Goal: Transaction & Acquisition: Purchase product/service

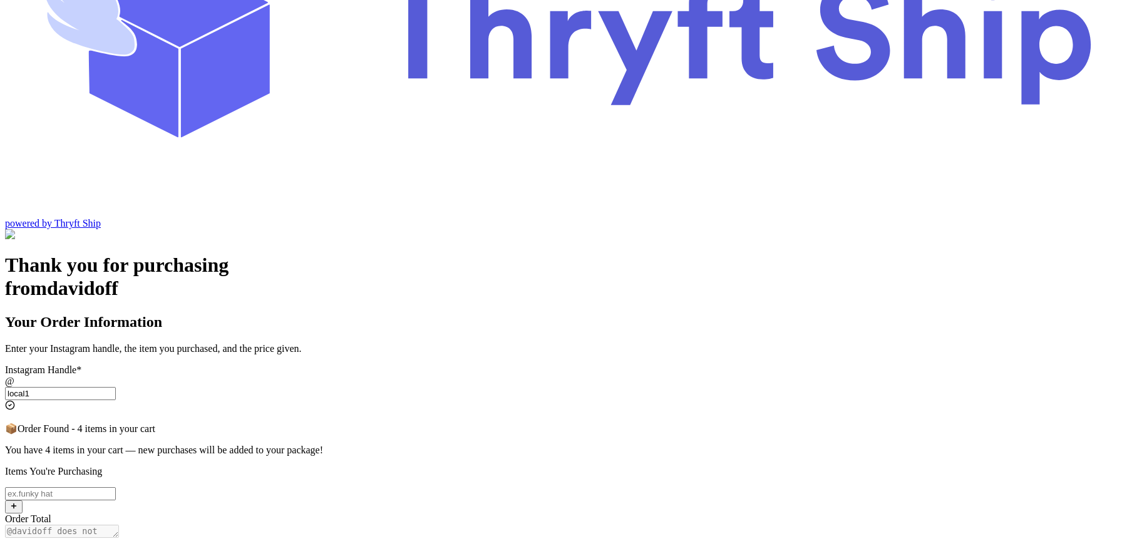
scroll to position [178, 0]
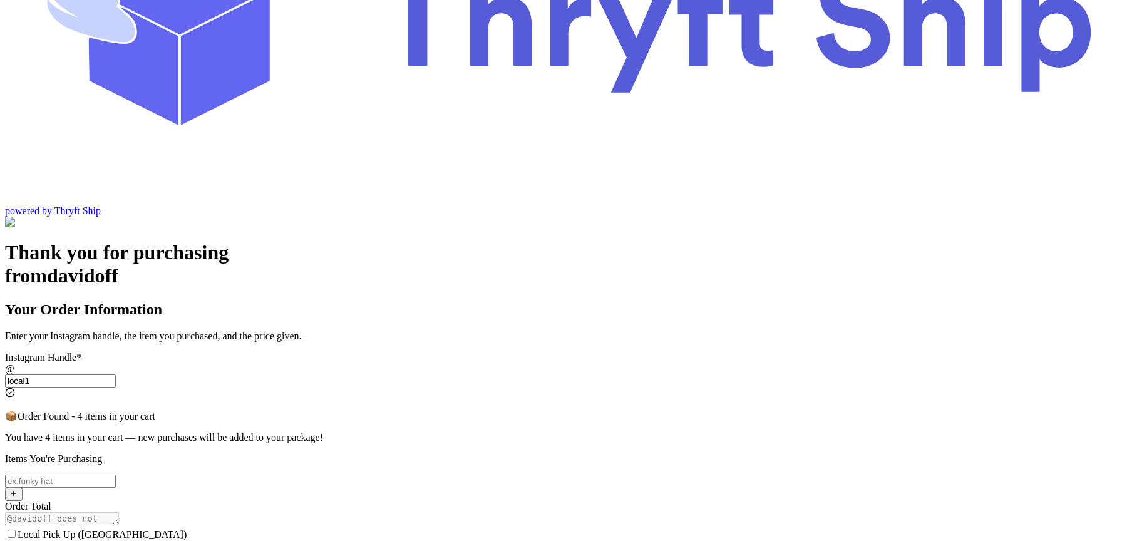
type input "local1"
click at [16, 530] on input "Local Pick Up ([GEOGRAPHIC_DATA])" at bounding box center [12, 534] width 8 height 8
checkbox input "true"
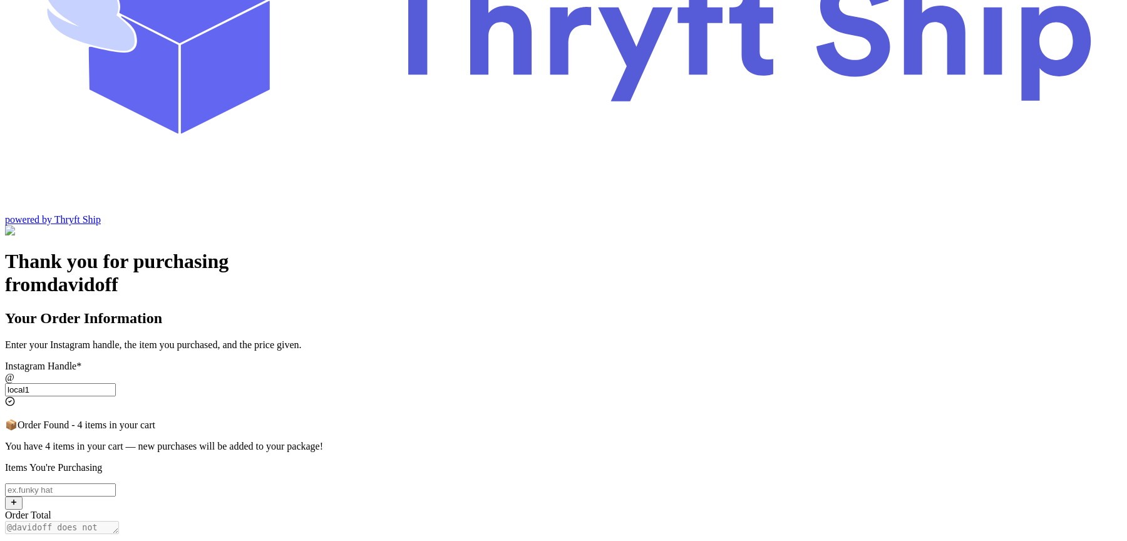
click at [116, 483] on input "Local Pick Up ([GEOGRAPHIC_DATA])" at bounding box center [60, 489] width 111 height 13
type input "item102"
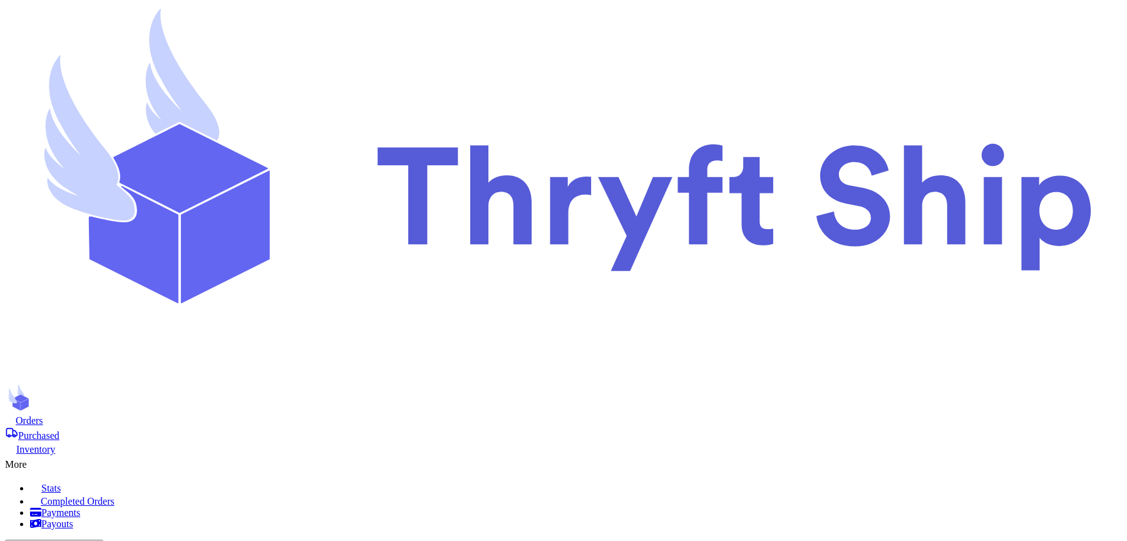
checkbox input "true"
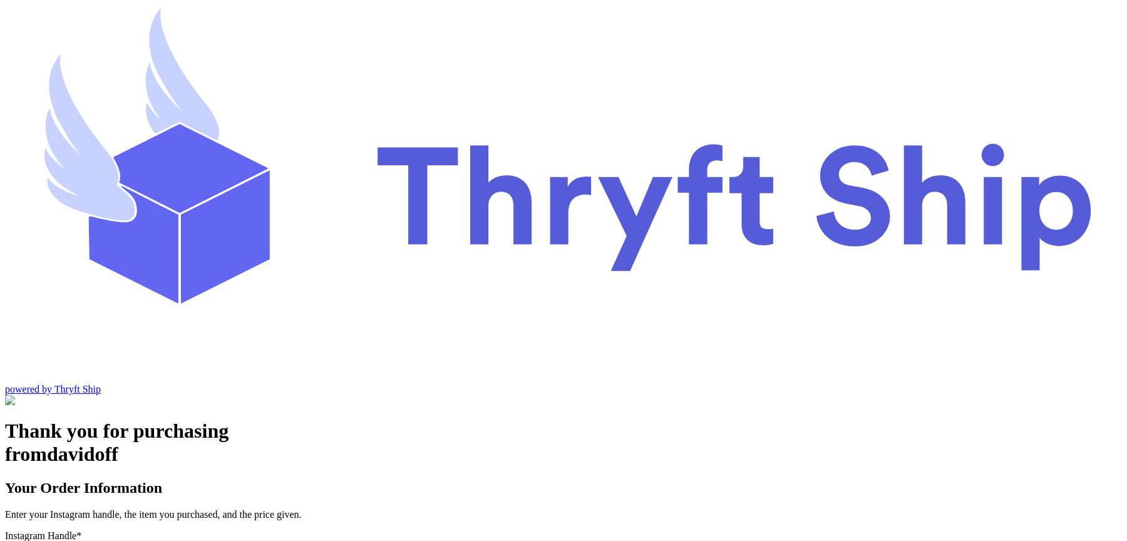
type input "local1"
type input "item102"
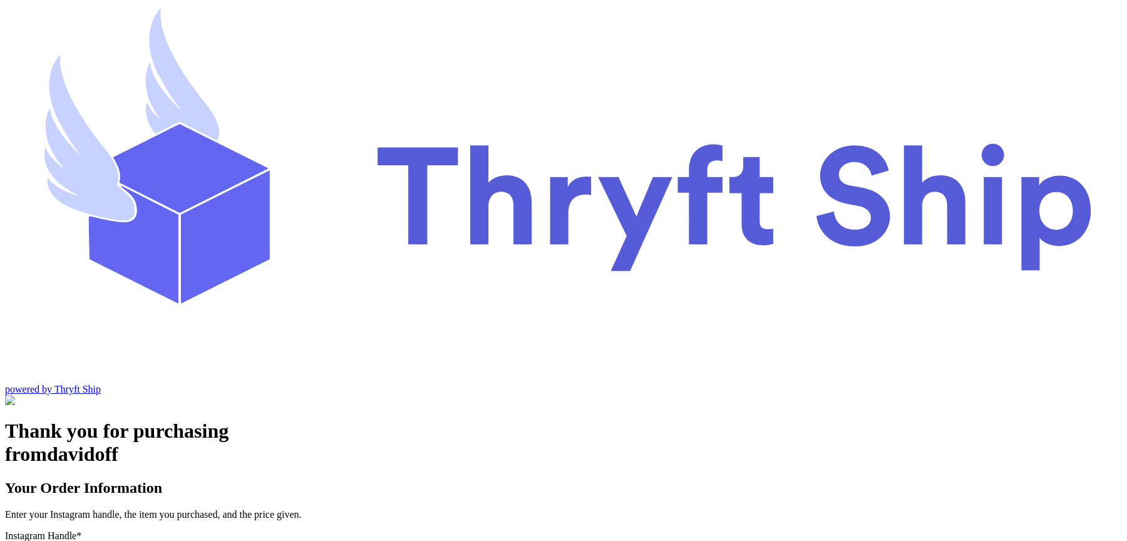
type input "10"
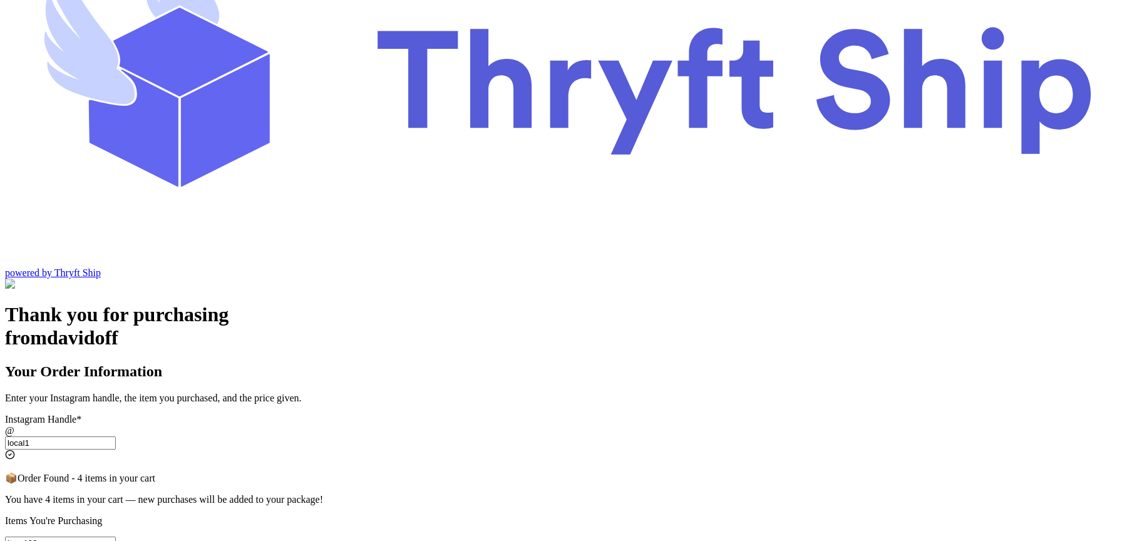
scroll to position [259, 0]
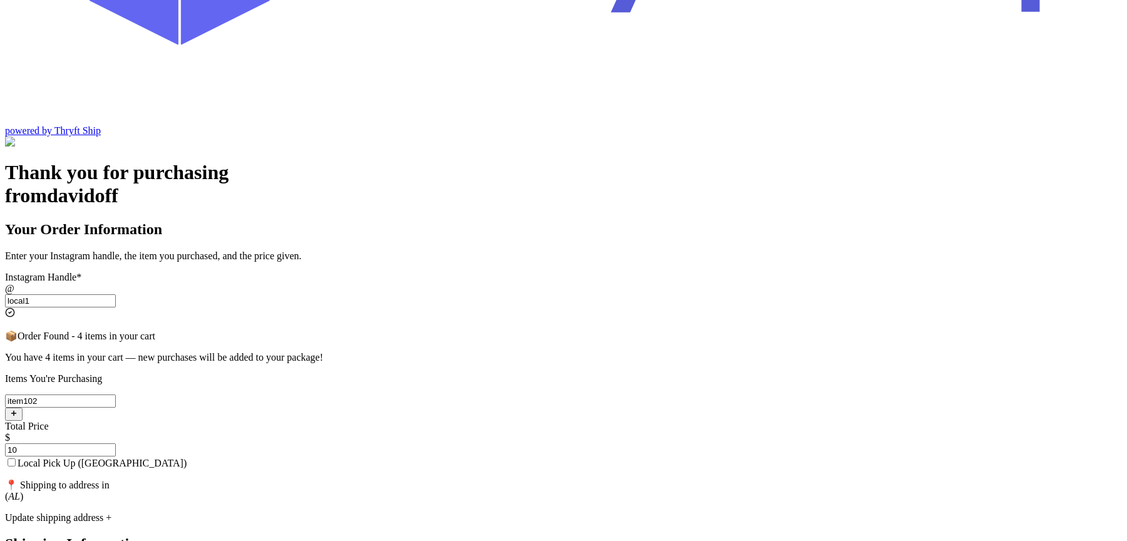
click at [471, 512] on div "Update shipping address +" at bounding box center [563, 517] width 1117 height 11
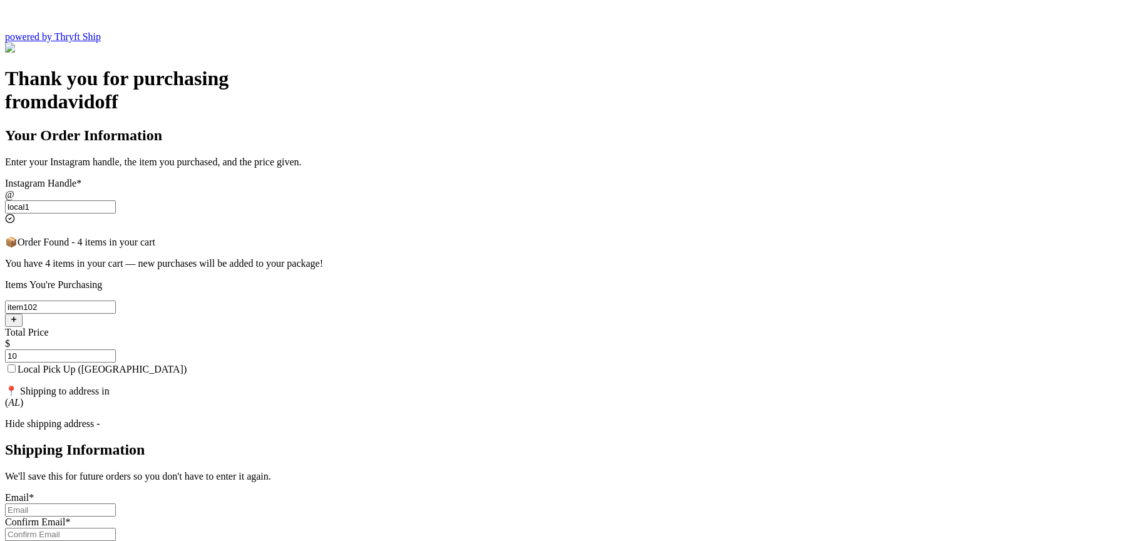
scroll to position [324, 0]
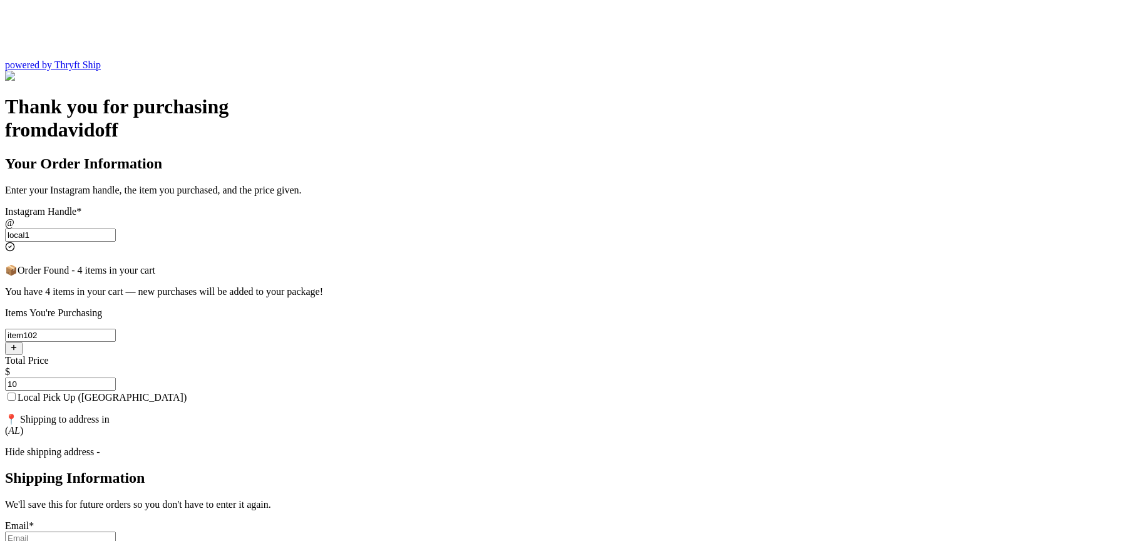
click at [16, 393] on input "Local Pick Up ([GEOGRAPHIC_DATA])" at bounding box center [12, 397] width 8 height 8
checkbox input "true"
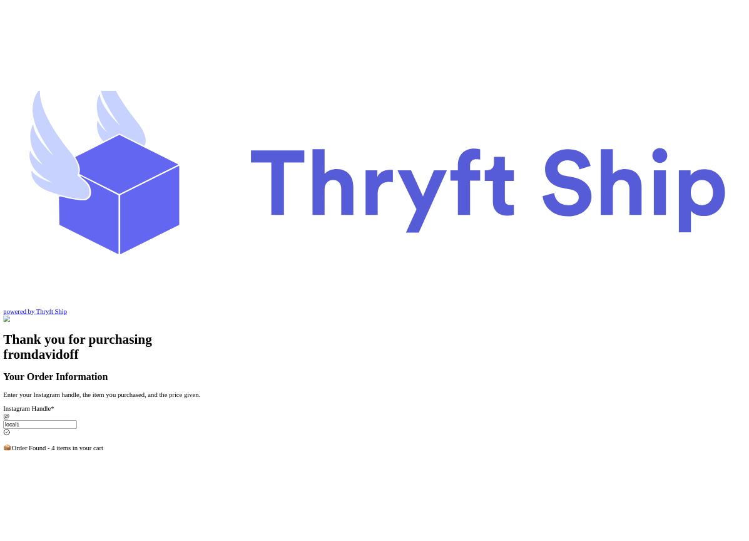
scroll to position [61, 0]
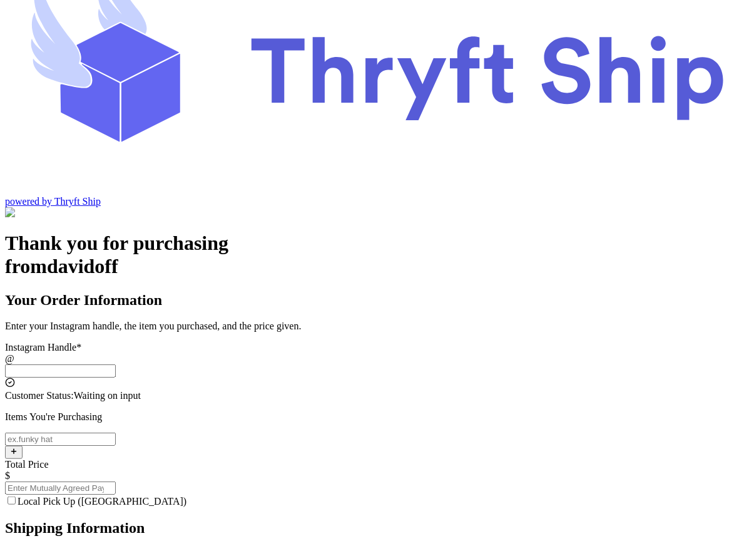
scroll to position [61, 0]
click at [116, 364] on input "Local Pick Up ([GEOGRAPHIC_DATA])" at bounding box center [60, 370] width 111 height 13
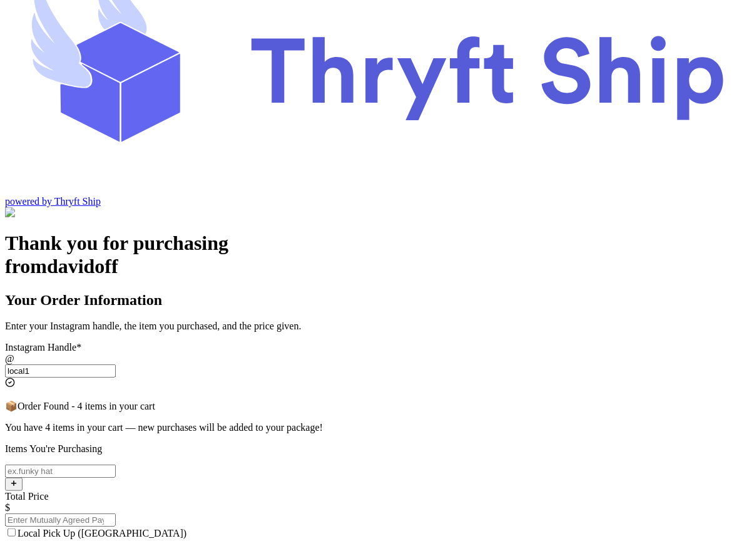
type input "local1"
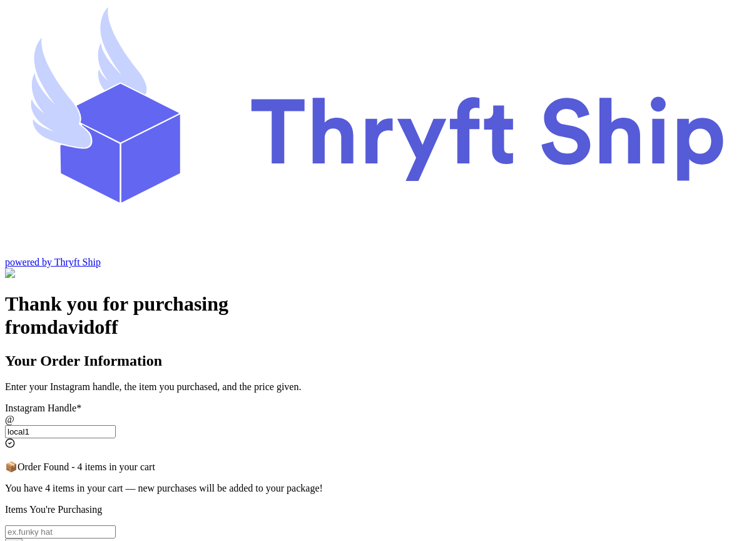
click at [116, 425] on input "local1" at bounding box center [60, 431] width 111 height 13
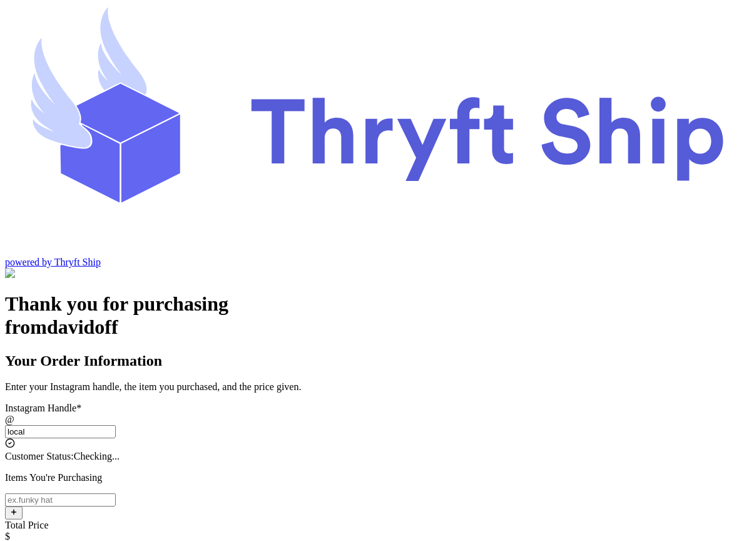
type input "local1"
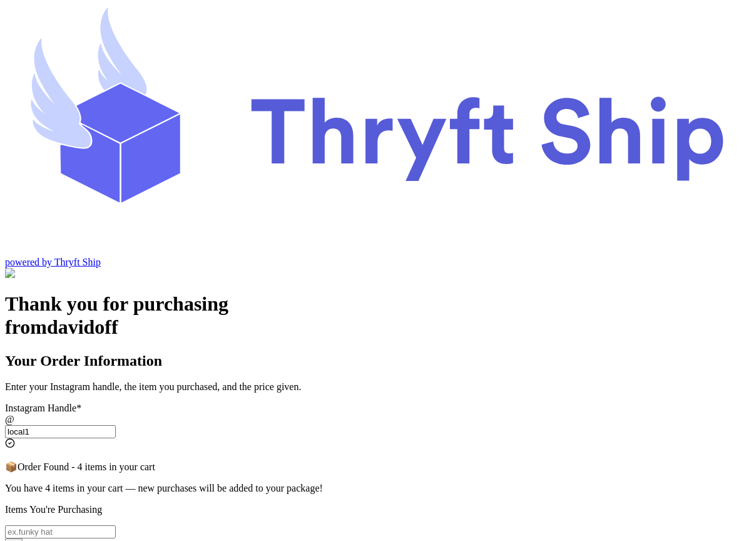
click at [116, 425] on input "local1" at bounding box center [60, 431] width 111 height 13
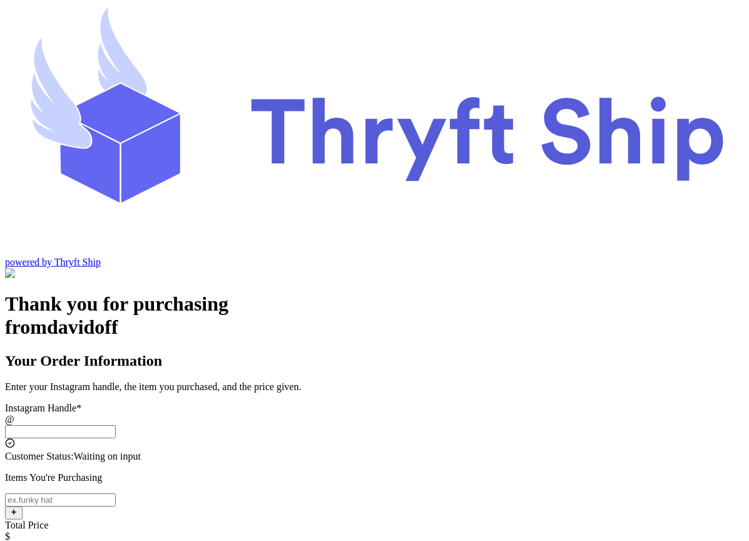
click at [116, 425] on input "Local Pick Up ([GEOGRAPHIC_DATA])" at bounding box center [60, 431] width 111 height 13
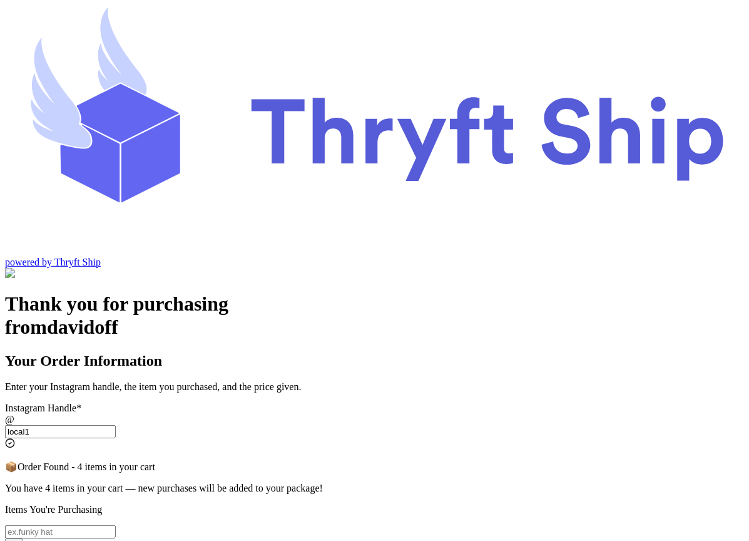
type input "local1"
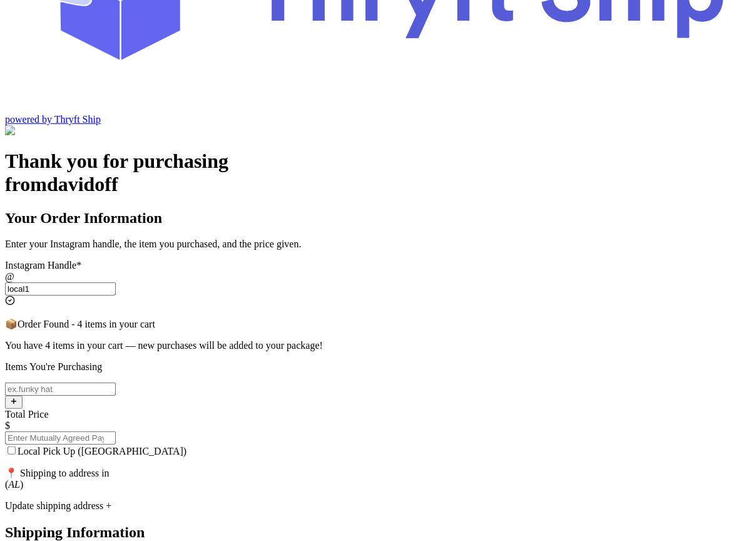
scroll to position [107, 0]
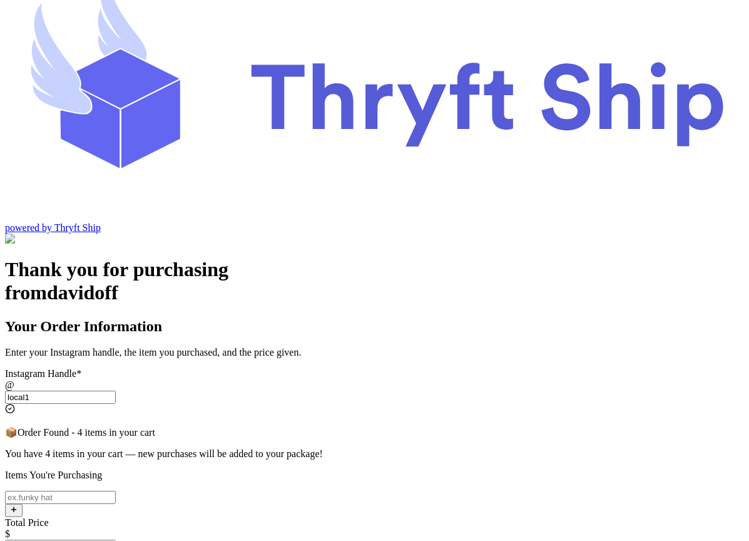
scroll to position [46, 0]
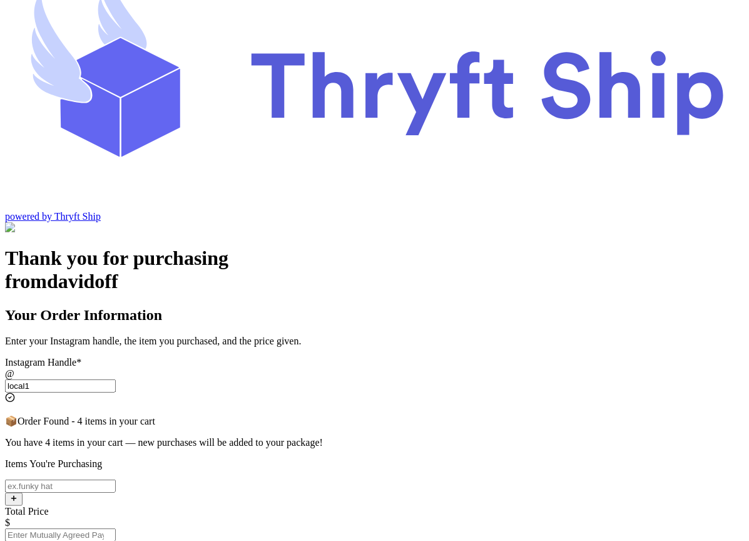
click at [16, 540] on input "Local Pick Up ([GEOGRAPHIC_DATA])" at bounding box center [12, 547] width 8 height 8
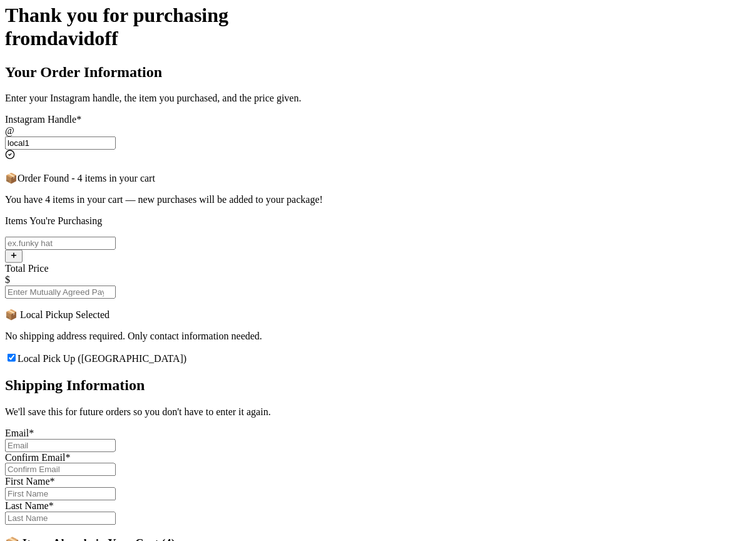
scroll to position [301, 0]
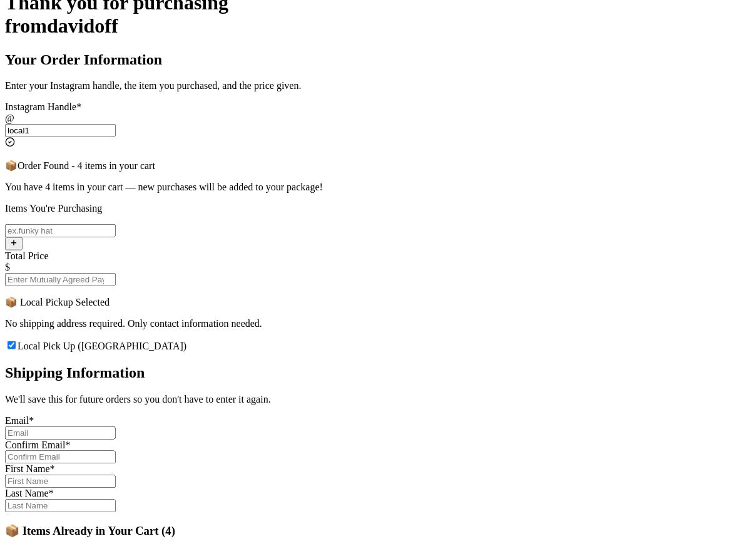
click at [16, 341] on input "Local Pick Up ([GEOGRAPHIC_DATA])" at bounding box center [12, 345] width 8 height 8
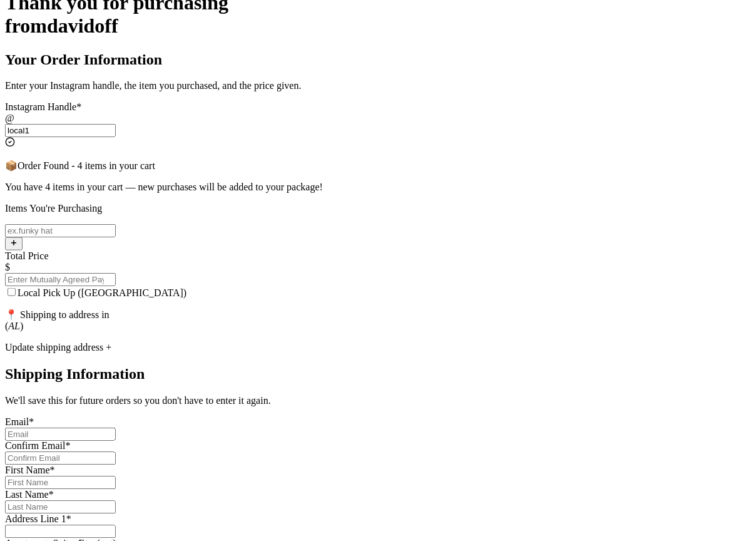
click at [620, 178] on div "Thank you for purchasing from davidoff Your Order Information Enter your Instag…" at bounding box center [374, 540] width 739 height 1098
click at [187, 287] on label "Local Pick Up ([GEOGRAPHIC_DATA])" at bounding box center [96, 292] width 182 height 11
click at [16, 288] on input "Local Pick Up ([GEOGRAPHIC_DATA])" at bounding box center [12, 292] width 8 height 8
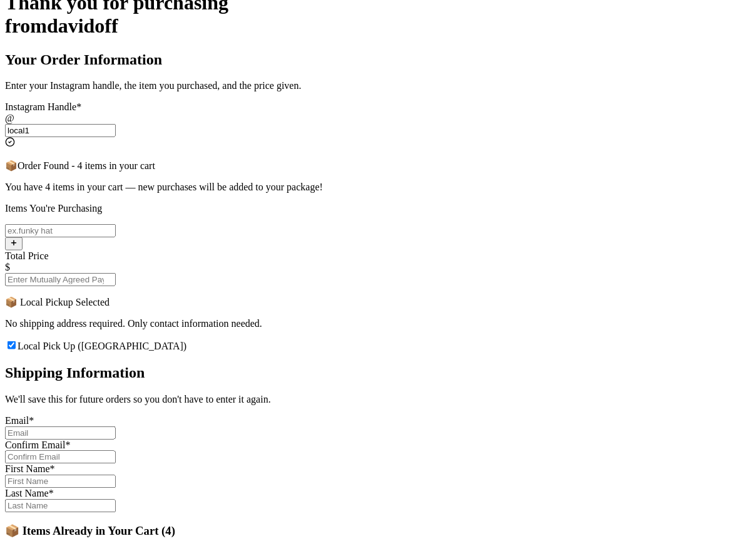
click at [16, 341] on input "Local Pick Up (AL)" at bounding box center [12, 345] width 8 height 8
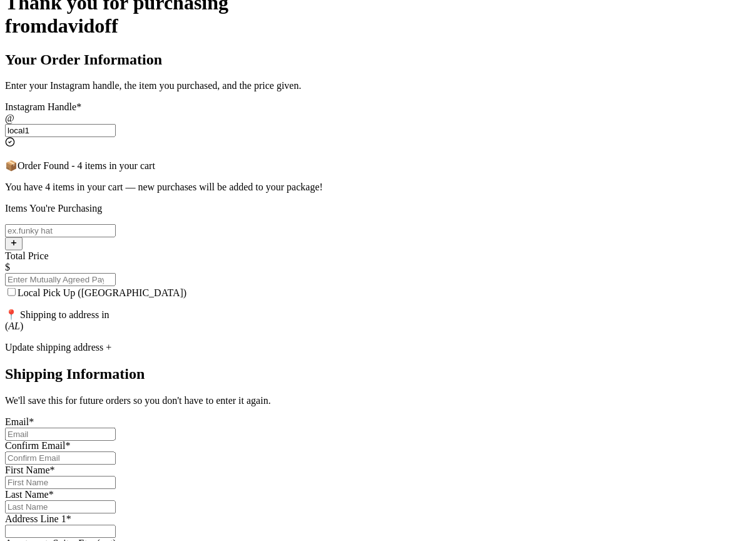
click at [16, 288] on input "Local Pick Up (AL)" at bounding box center [12, 292] width 8 height 8
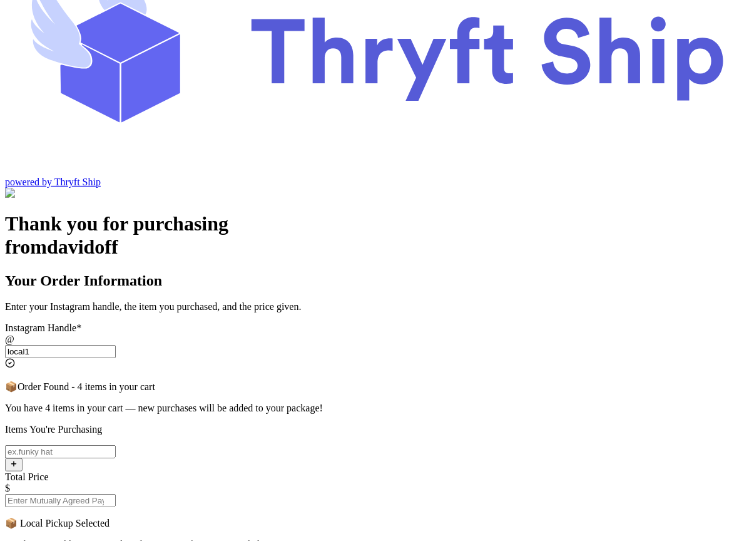
scroll to position [81, 0]
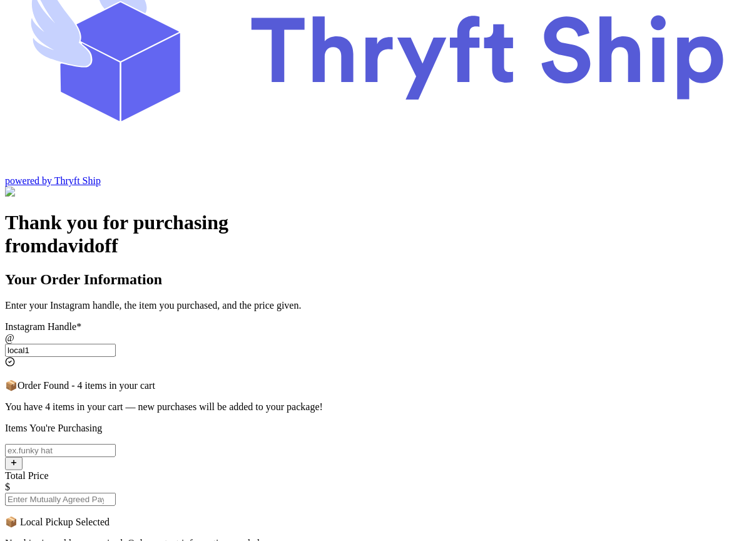
checkbox input "false"
drag, startPoint x: 365, startPoint y: 339, endPoint x: 246, endPoint y: 340, distance: 119.0
click at [187, 507] on label "Local Pick Up (AL)" at bounding box center [96, 512] width 182 height 11
copy span "Local Pick Up (AL)"
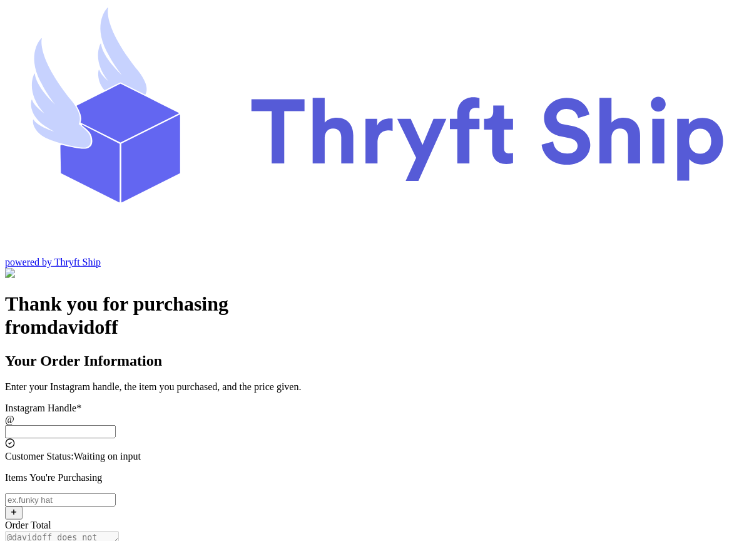
click at [116, 425] on input "Instagram Handle *" at bounding box center [60, 431] width 111 height 13
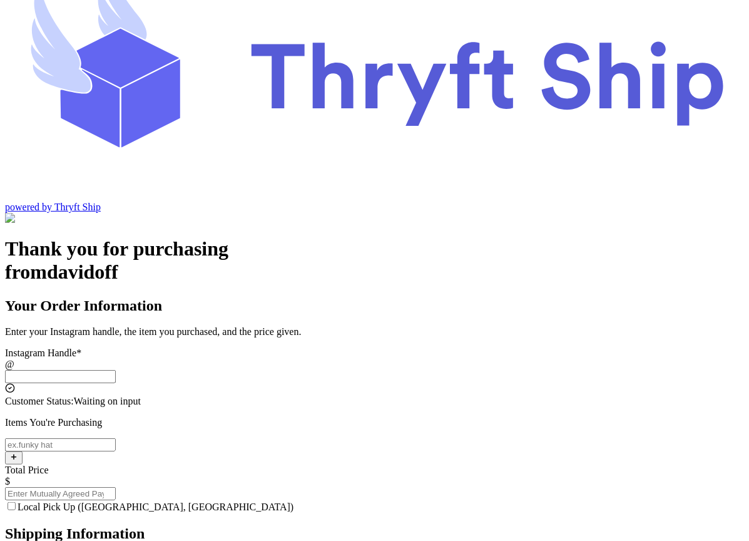
scroll to position [56, 0]
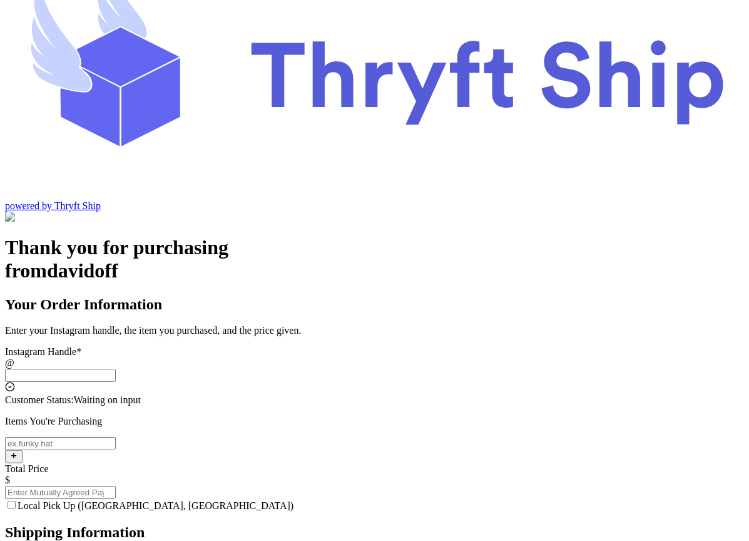
click at [239, 500] on label "Local Pick Up ([GEOGRAPHIC_DATA], [GEOGRAPHIC_DATA])" at bounding box center [149, 505] width 289 height 11
click at [16, 501] on input "Local Pick Up ([GEOGRAPHIC_DATA], [GEOGRAPHIC_DATA])" at bounding box center [12, 505] width 8 height 8
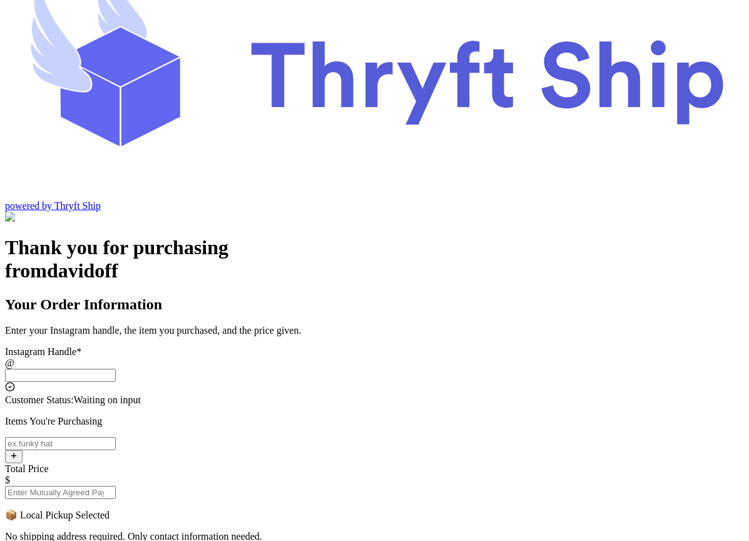
checkbox input "false"
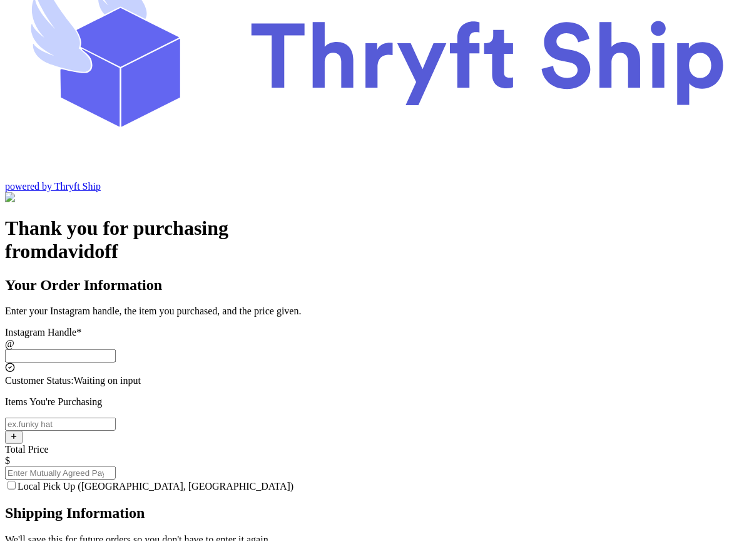
scroll to position [82, 0]
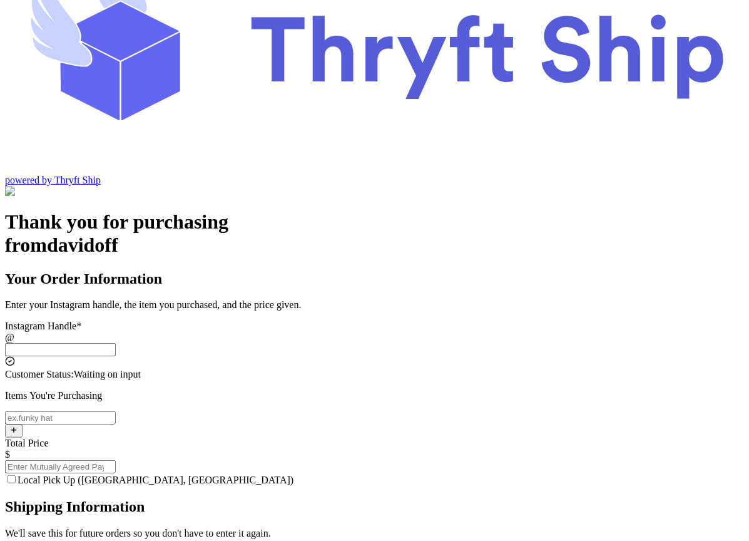
click at [234, 473] on div "Local Pick Up ([GEOGRAPHIC_DATA], [GEOGRAPHIC_DATA])" at bounding box center [374, 479] width 739 height 13
click at [116, 343] on input "Local Pick Up ([GEOGRAPHIC_DATA], [GEOGRAPHIC_DATA])" at bounding box center [60, 349] width 111 height 13
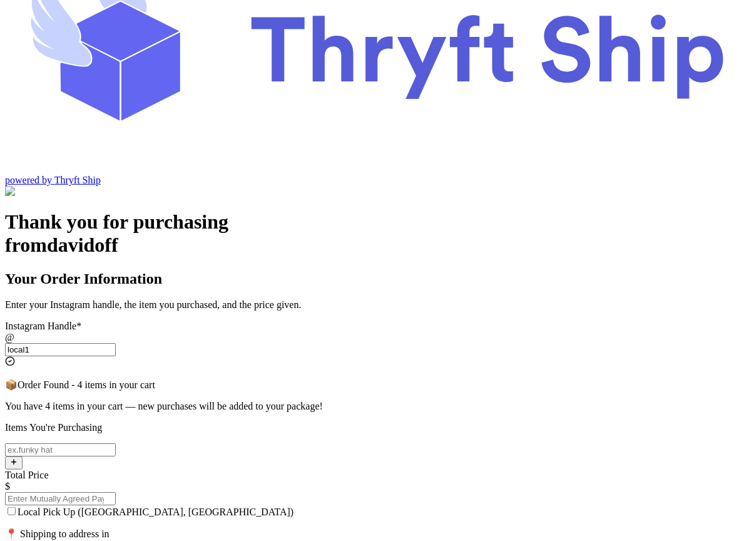
type input "local1"
drag, startPoint x: 225, startPoint y: 370, endPoint x: 339, endPoint y: 374, distance: 114.0
click at [339, 528] on p "📍 Shipping to address in ( [GEOGRAPHIC_DATA] )" at bounding box center [374, 539] width 739 height 23
copy p "Shipping to address in"
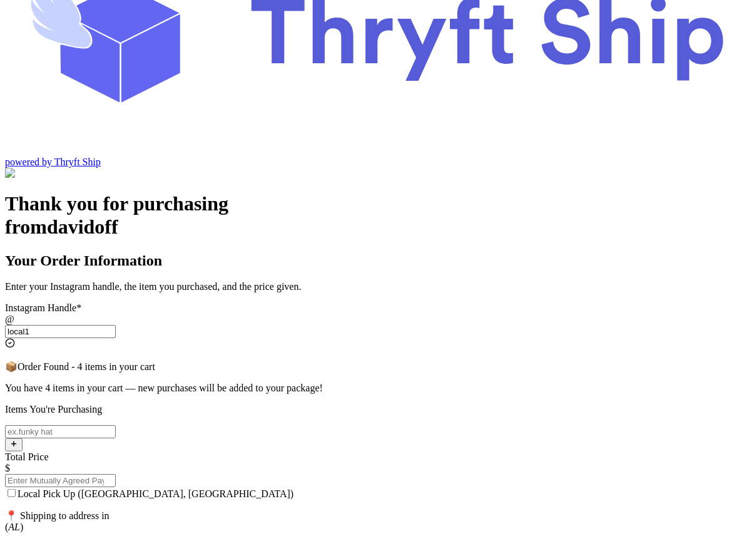
scroll to position [101, 0]
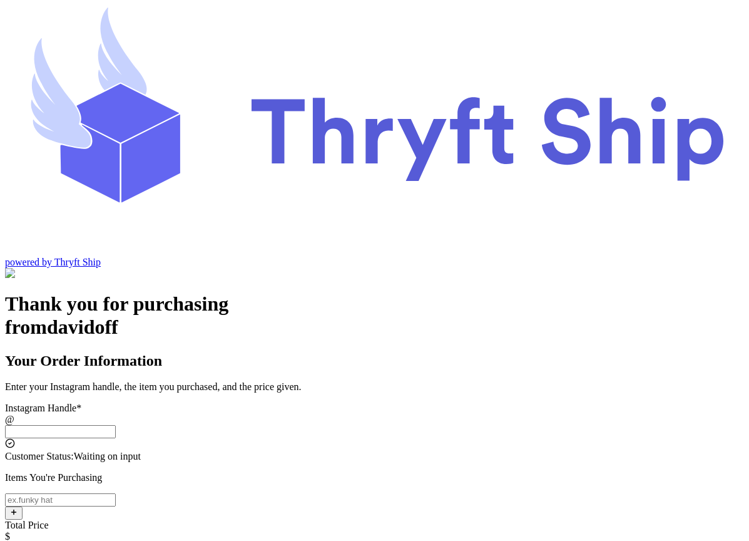
scroll to position [113, 0]
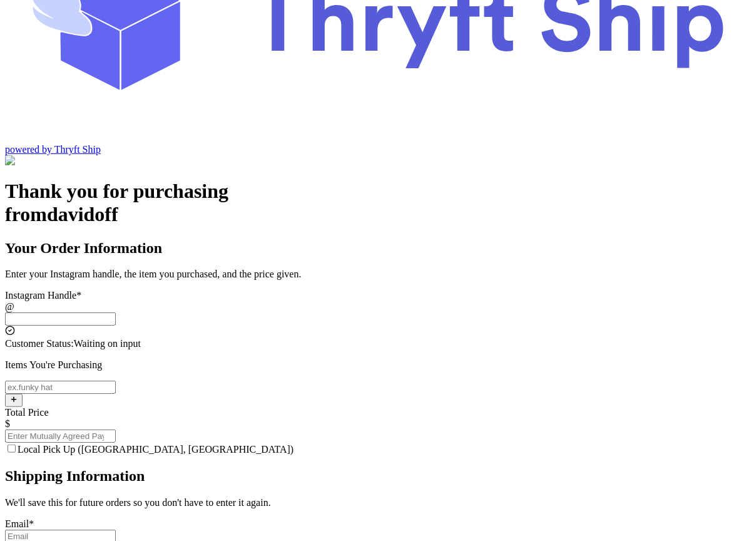
click at [16, 445] on input "Local Pick Up ([GEOGRAPHIC_DATA], [GEOGRAPHIC_DATA])" at bounding box center [12, 449] width 8 height 8
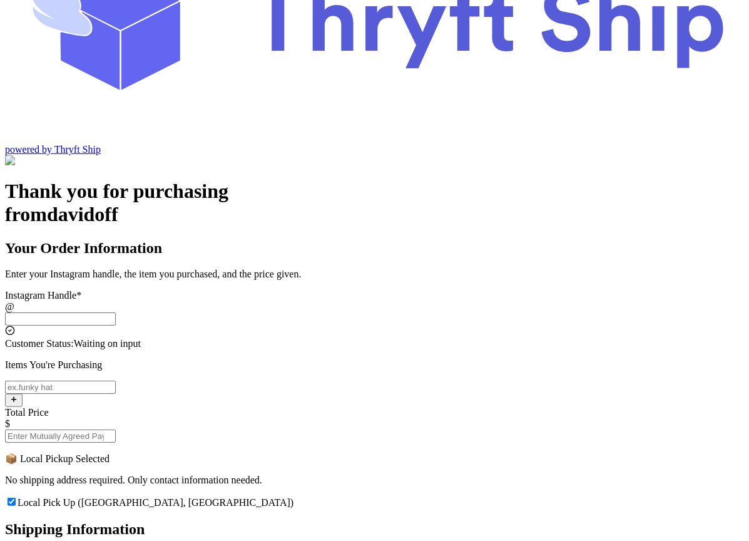
click at [16, 498] on input "Local Pick Up ([GEOGRAPHIC_DATA], [GEOGRAPHIC_DATA])" at bounding box center [12, 502] width 8 height 8
checkbox input "false"
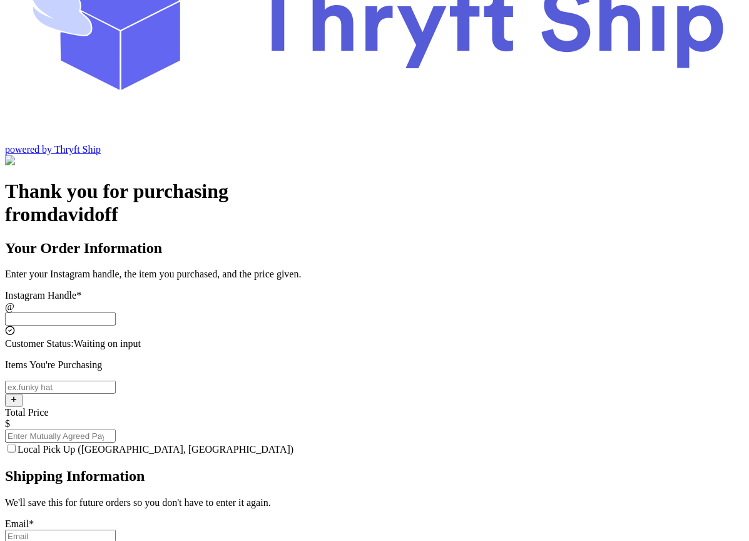
click at [116, 312] on input "Local Pick Up ([GEOGRAPHIC_DATA], [GEOGRAPHIC_DATA])" at bounding box center [60, 318] width 111 height 13
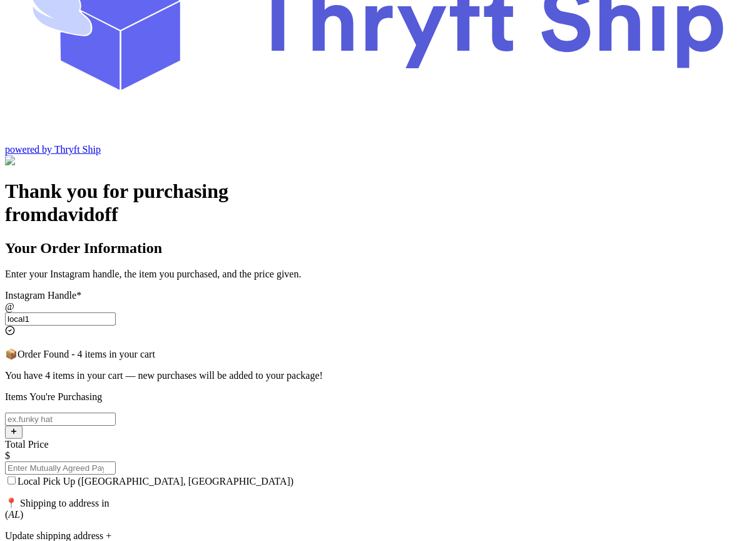
type input "local1"
click at [16, 476] on input "Local Pick Up ([GEOGRAPHIC_DATA], [GEOGRAPHIC_DATA])" at bounding box center [12, 480] width 8 height 8
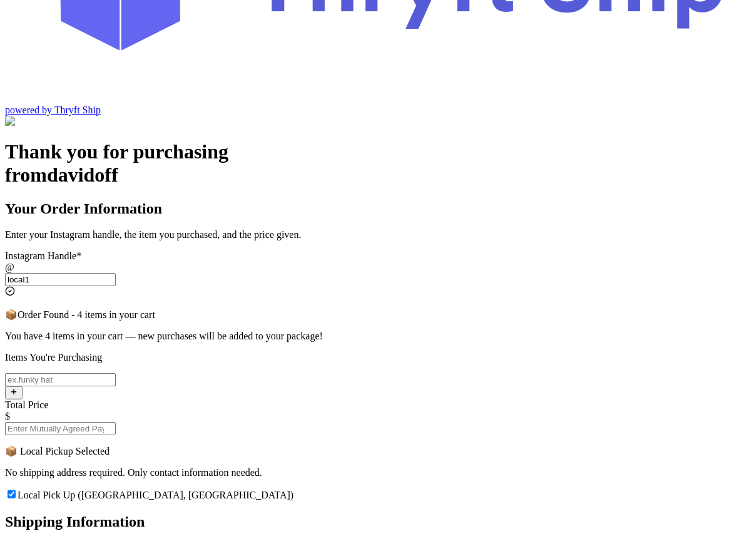
scroll to position [234, 0]
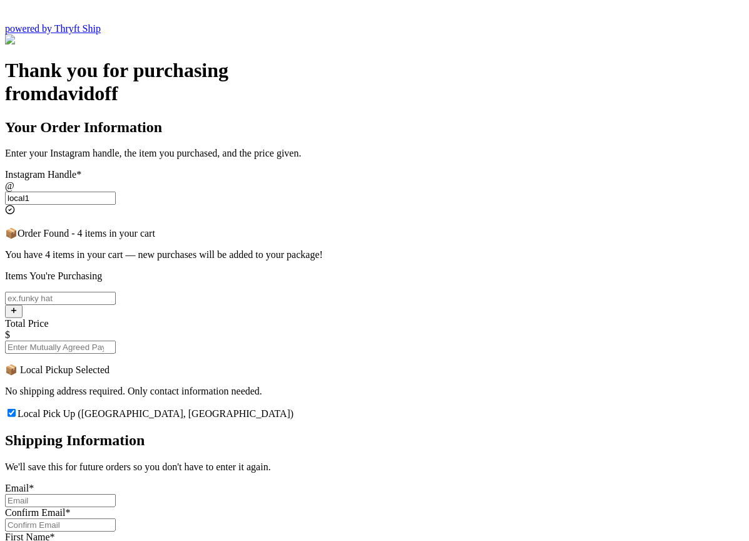
click at [16, 409] on input "Local Pick Up ([GEOGRAPHIC_DATA], [GEOGRAPHIC_DATA])" at bounding box center [12, 413] width 8 height 8
checkbox input "false"
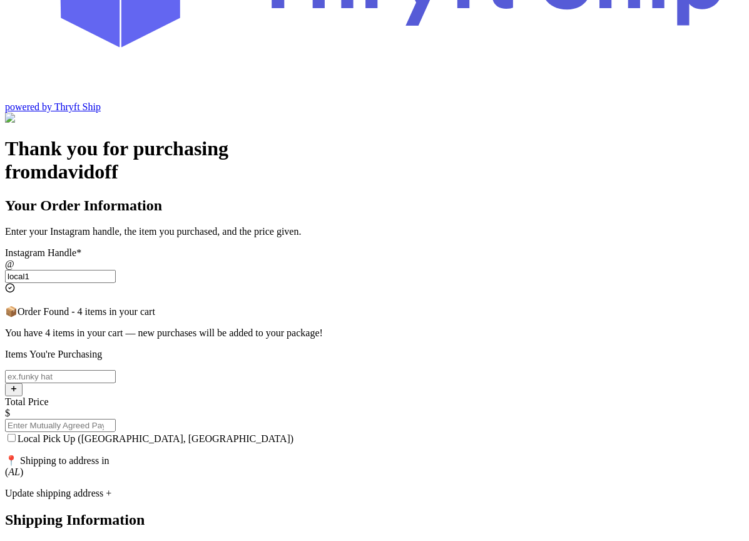
scroll to position [145, 0]
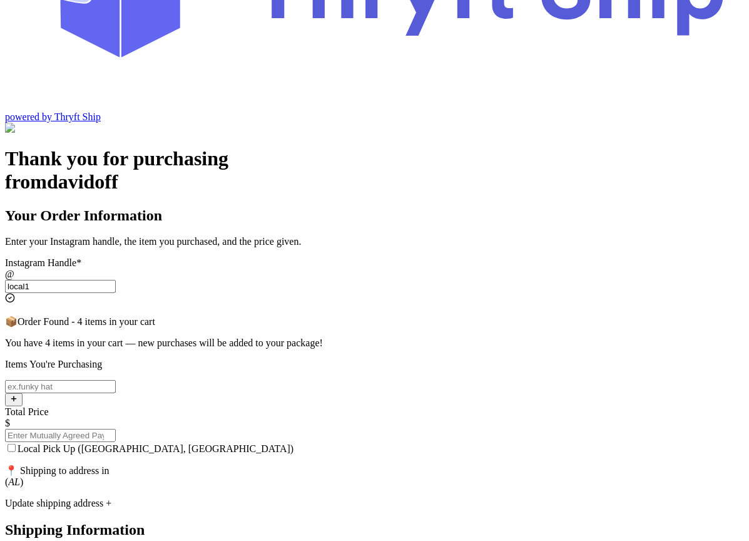
click at [116, 280] on input "local1" at bounding box center [60, 286] width 111 height 13
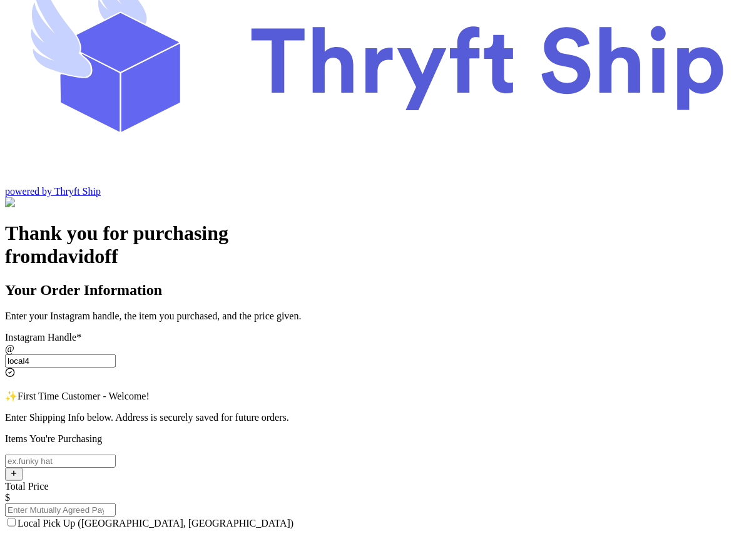
scroll to position [69, 0]
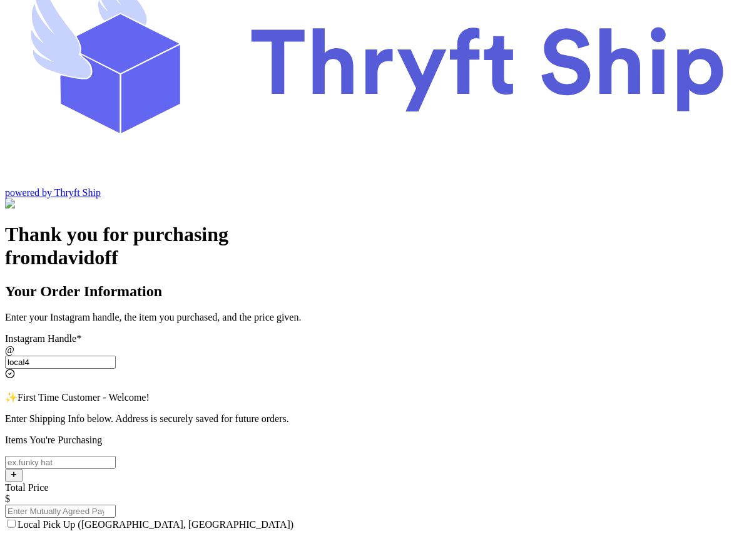
type input "local4"
click at [116, 456] on input "Local Pick Up ([GEOGRAPHIC_DATA], [GEOGRAPHIC_DATA])" at bounding box center [60, 462] width 111 height 13
type input "item 1"
click at [116, 505] on input "Total Price" at bounding box center [60, 511] width 111 height 13
type input "100"
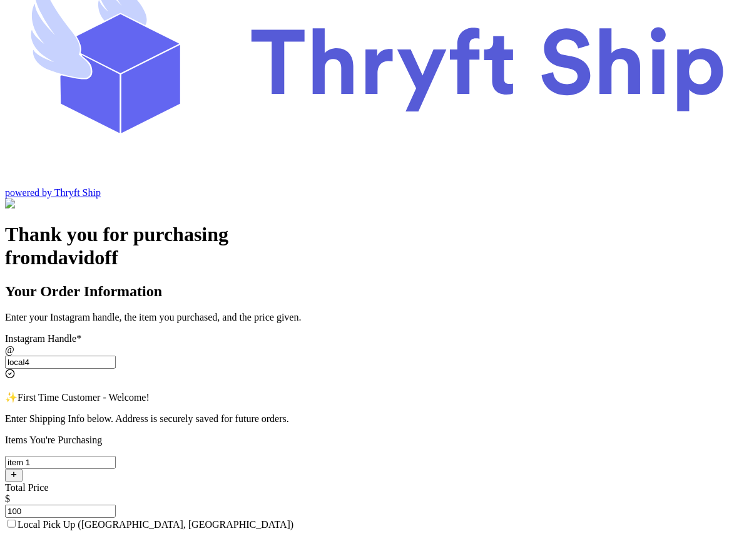
click at [16, 520] on input "Local Pick Up ([GEOGRAPHIC_DATA], [GEOGRAPHIC_DATA])" at bounding box center [12, 524] width 8 height 8
checkbox input "true"
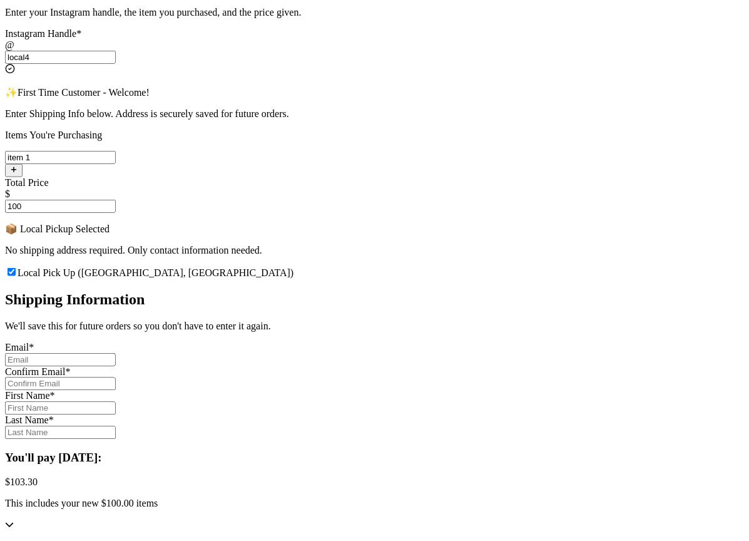
scroll to position [378, 0]
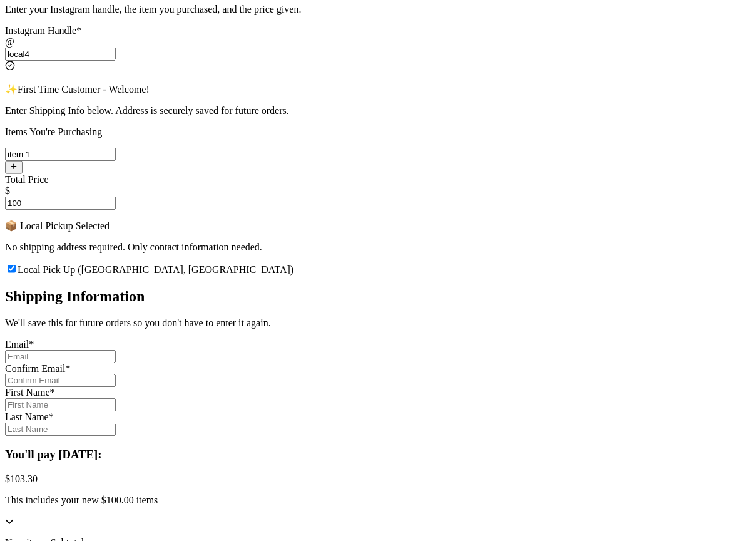
click at [116, 350] on input "Local Pick Up ([GEOGRAPHIC_DATA], [GEOGRAPHIC_DATA])" at bounding box center [60, 356] width 111 height 13
type input "abdul+1@thryftship.com"
type input "Ross"
type input "Geller"
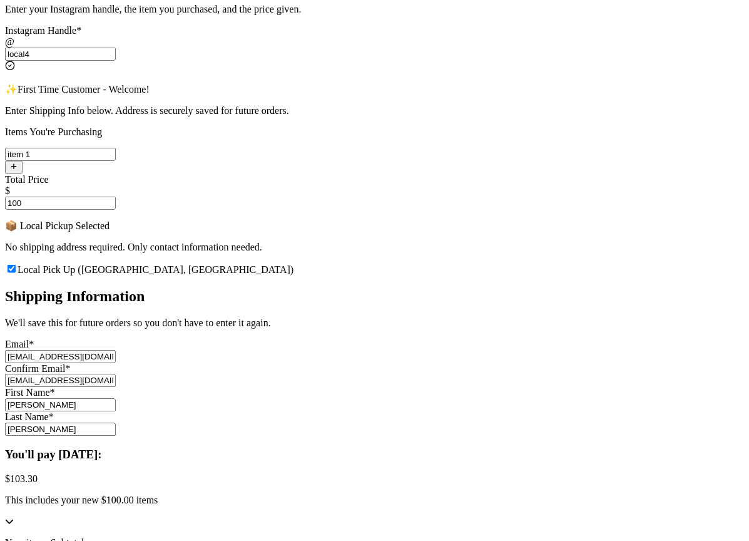
click at [116, 350] on input "abdul+1@thryftship.com" at bounding box center [60, 356] width 111 height 13
type input "abdul+2@thryftship.com"
click at [116, 374] on input "abdul+1@thryftship.com" at bounding box center [60, 380] width 111 height 13
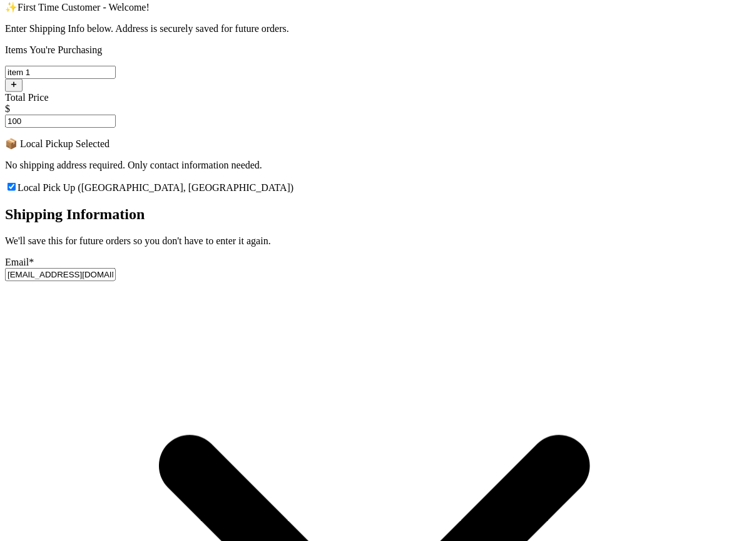
type input "abdul+2@thryftship.com"
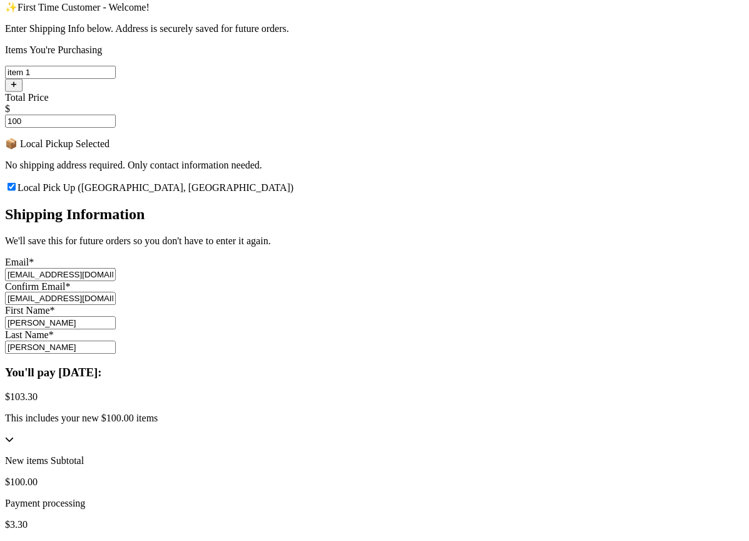
scroll to position [450, 0]
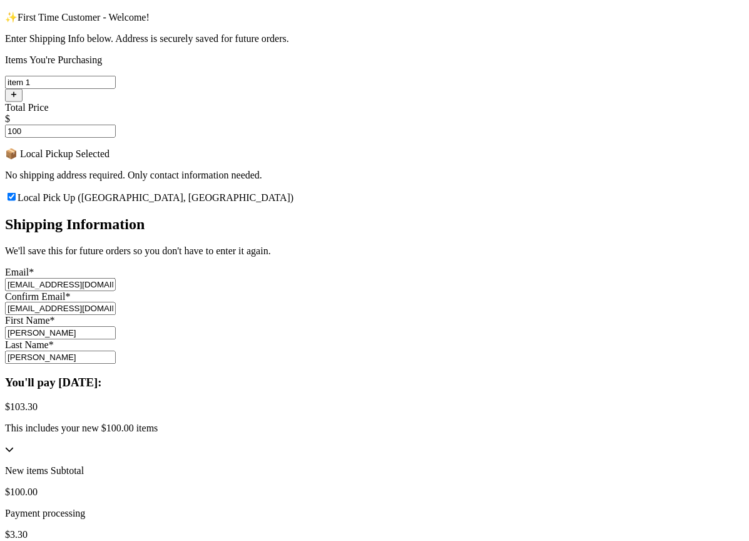
click at [116, 327] on input "Ross" at bounding box center [60, 333] width 111 height 13
type input "Chandler"
click at [116, 351] on input "Geller" at bounding box center [60, 357] width 111 height 13
type input "Bing"
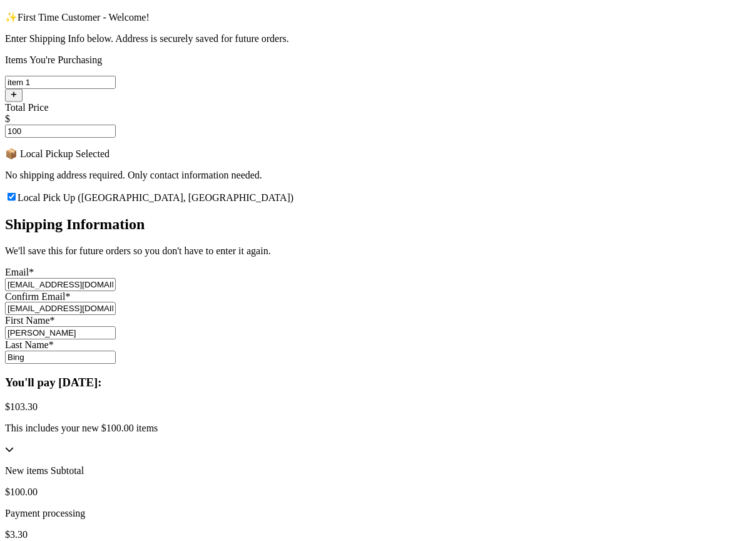
click at [155, 359] on div "Thank you for purchasing from davidoff Your Order Information Enter your Instag…" at bounding box center [374, 243] width 739 height 800
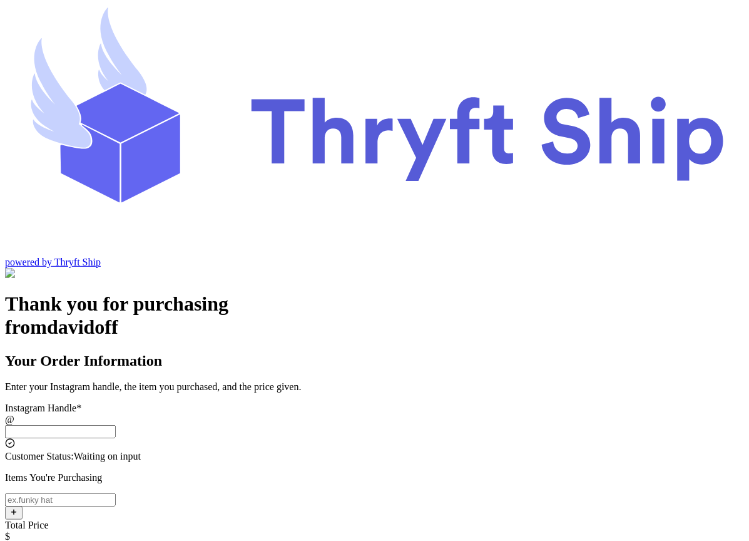
click at [116, 425] on input "Local Pick Up ([GEOGRAPHIC_DATA], [GEOGRAPHIC_DATA])" at bounding box center [60, 431] width 111 height 13
type input "local4"
type input "Local Pickup"
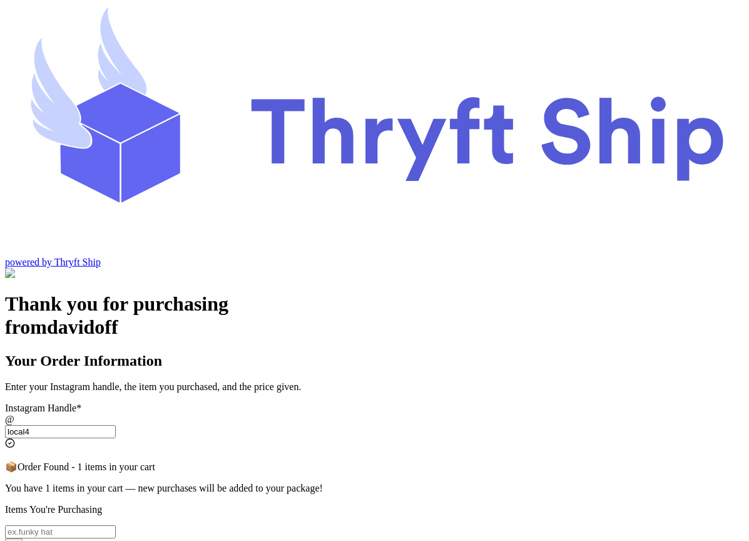
type input "local4"
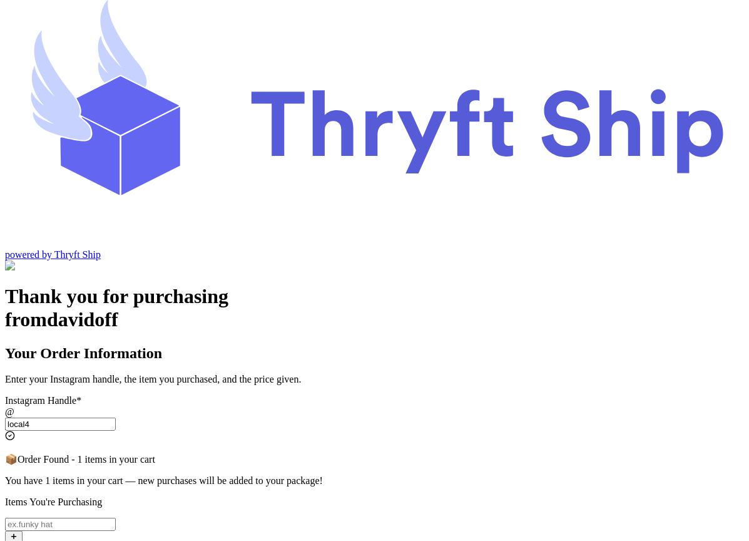
scroll to position [41, 0]
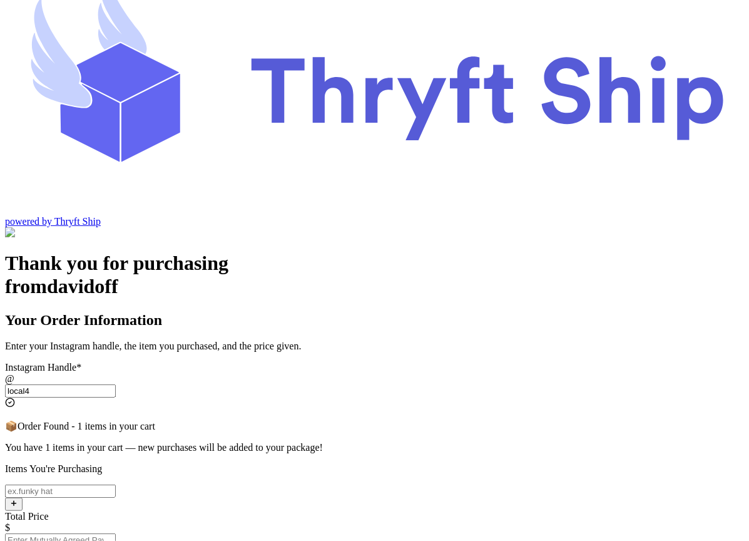
checkbox input "false"
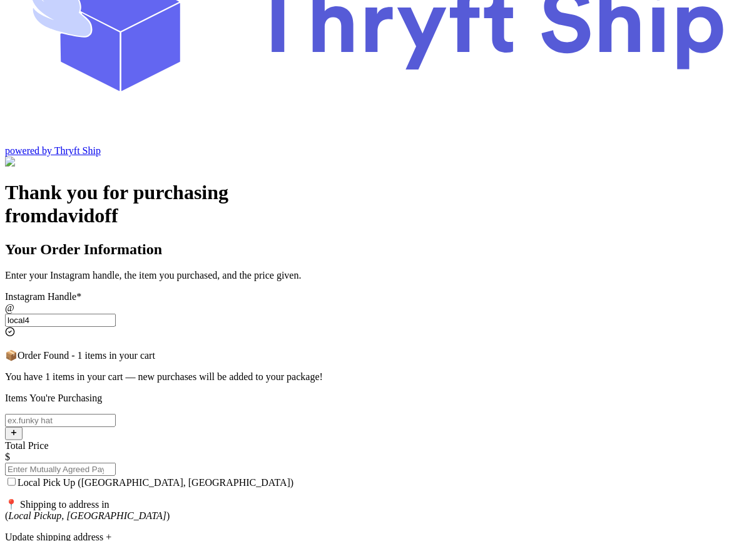
scroll to position [120, 0]
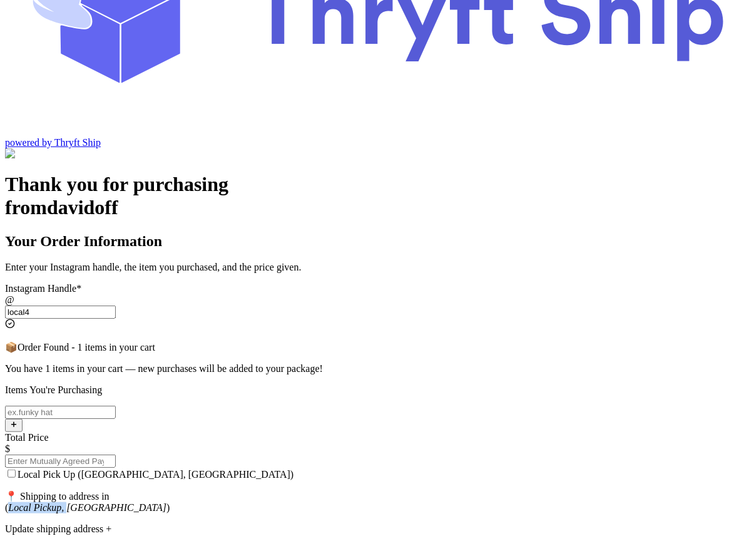
drag, startPoint x: 211, startPoint y: 346, endPoint x: 288, endPoint y: 346, distance: 77.0
copy p "( Local Pickup,"
click at [16, 470] on input "Local Pick Up ([GEOGRAPHIC_DATA], [GEOGRAPHIC_DATA])" at bounding box center [12, 474] width 8 height 8
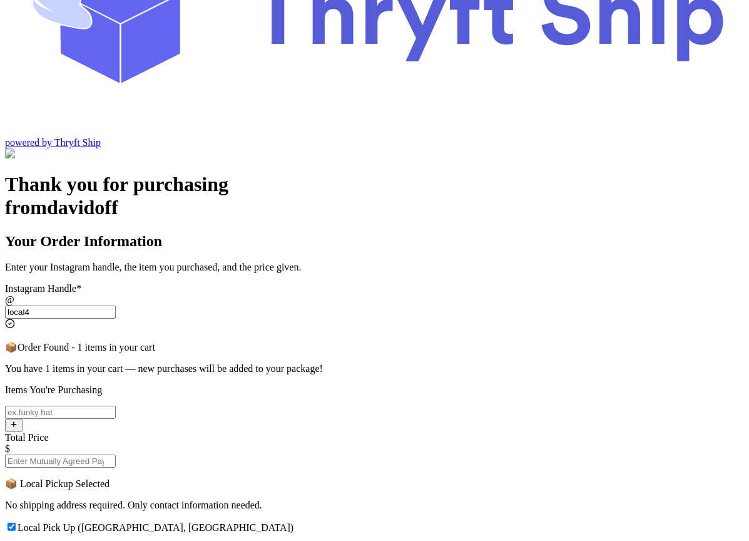
click at [16, 523] on input "Local Pick Up ([GEOGRAPHIC_DATA], [GEOGRAPHIC_DATA])" at bounding box center [12, 527] width 8 height 8
checkbox input "false"
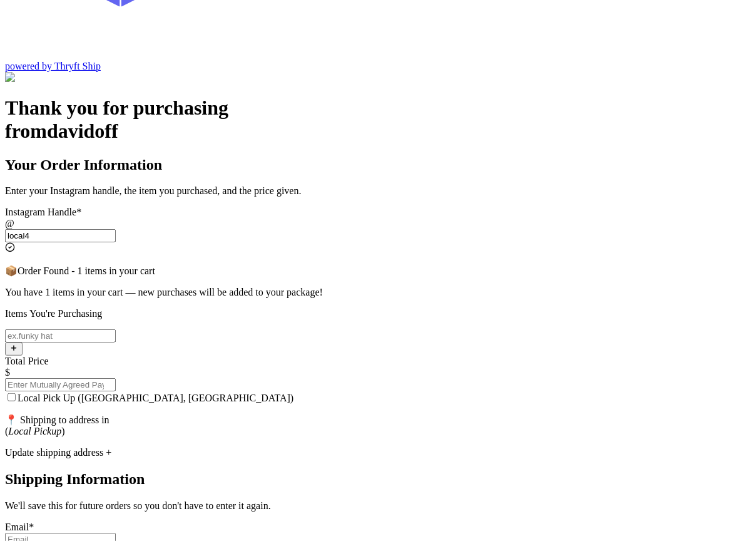
scroll to position [197, 0]
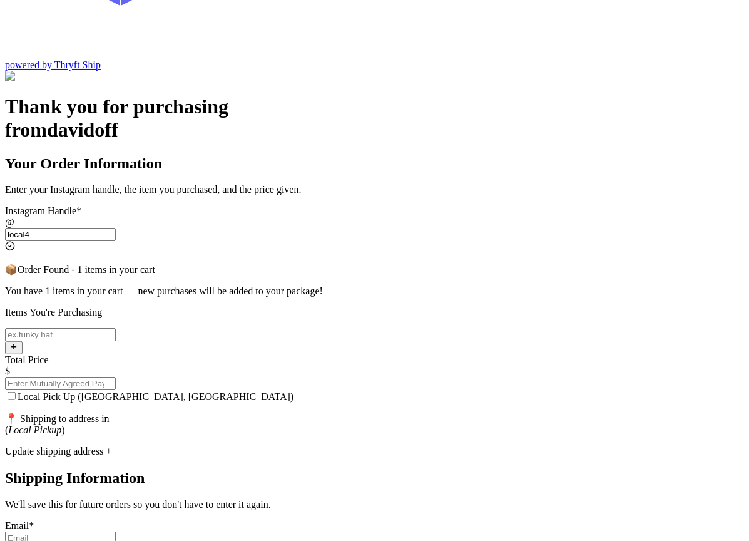
click at [334, 446] on div "Update shipping address +" at bounding box center [374, 451] width 739 height 11
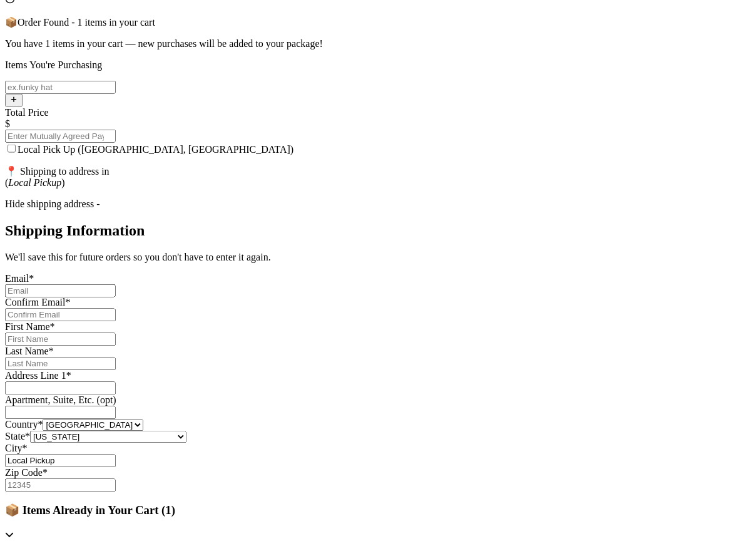
scroll to position [424, 0]
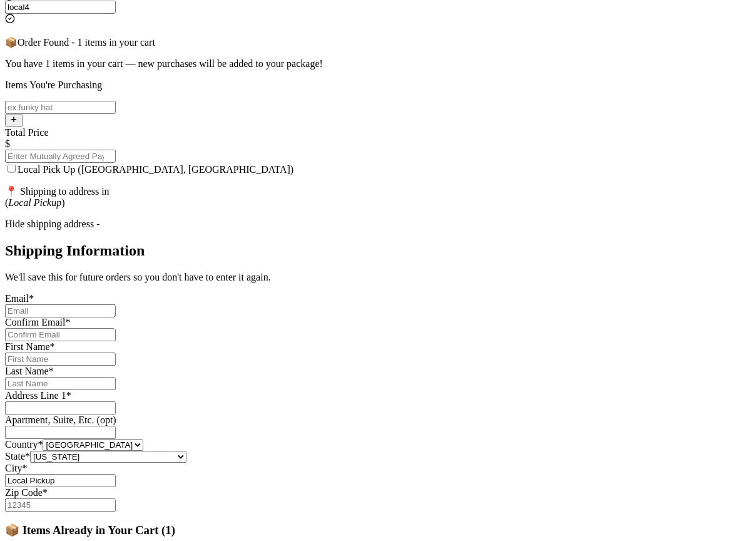
click at [313, 219] on div "Hide shipping address -" at bounding box center [374, 224] width 739 height 11
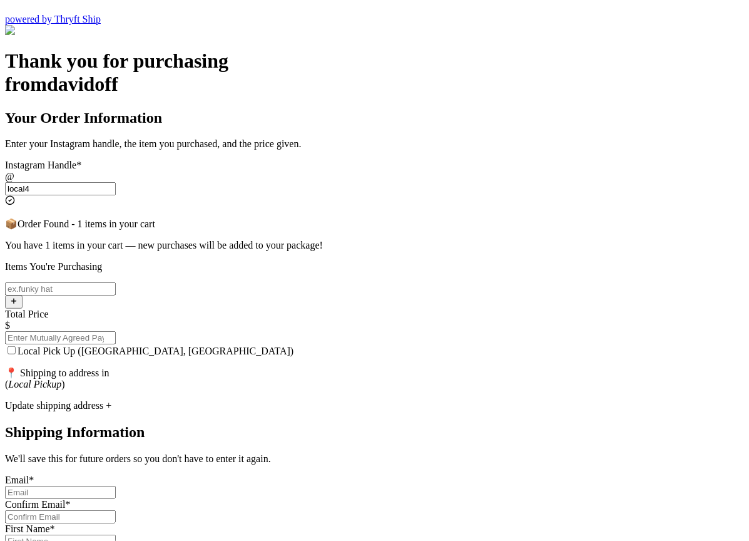
click at [16, 346] on input "Local Pick Up ([GEOGRAPHIC_DATA], [GEOGRAPHIC_DATA])" at bounding box center [12, 350] width 8 height 8
checkbox input "true"
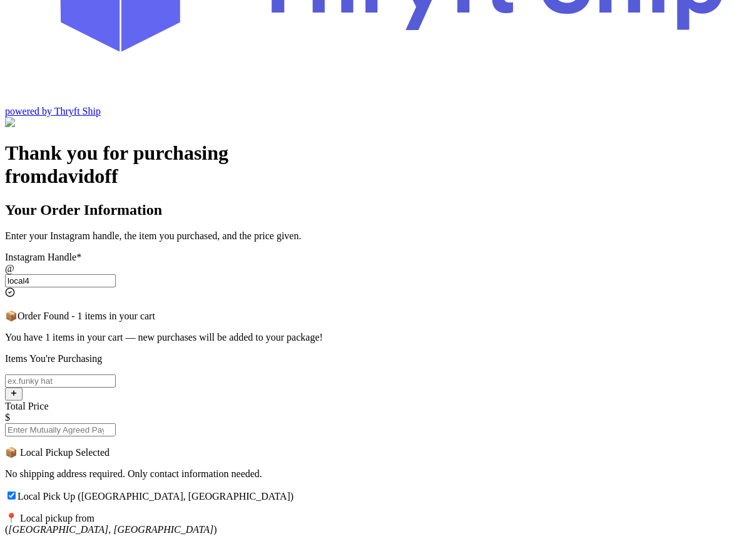
scroll to position [153, 0]
